Goal: Task Accomplishment & Management: Use online tool/utility

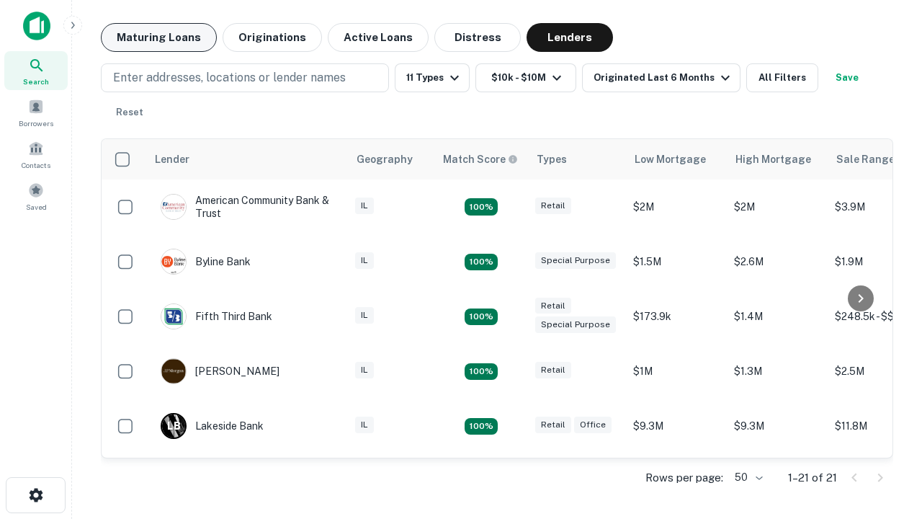
click at [159, 37] on button "Maturing Loans" at bounding box center [159, 37] width 116 height 29
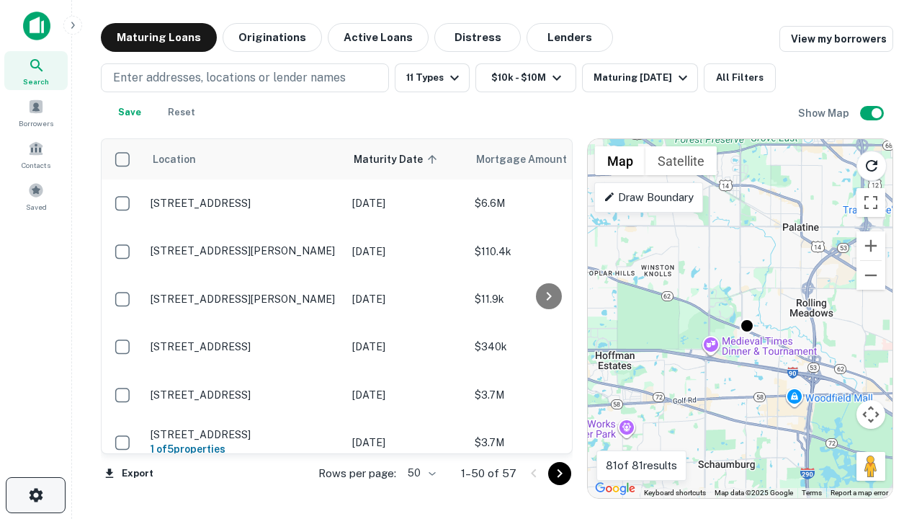
click at [35, 495] on icon "button" at bounding box center [35, 494] width 17 height 17
